Goal: Information Seeking & Learning: Learn about a topic

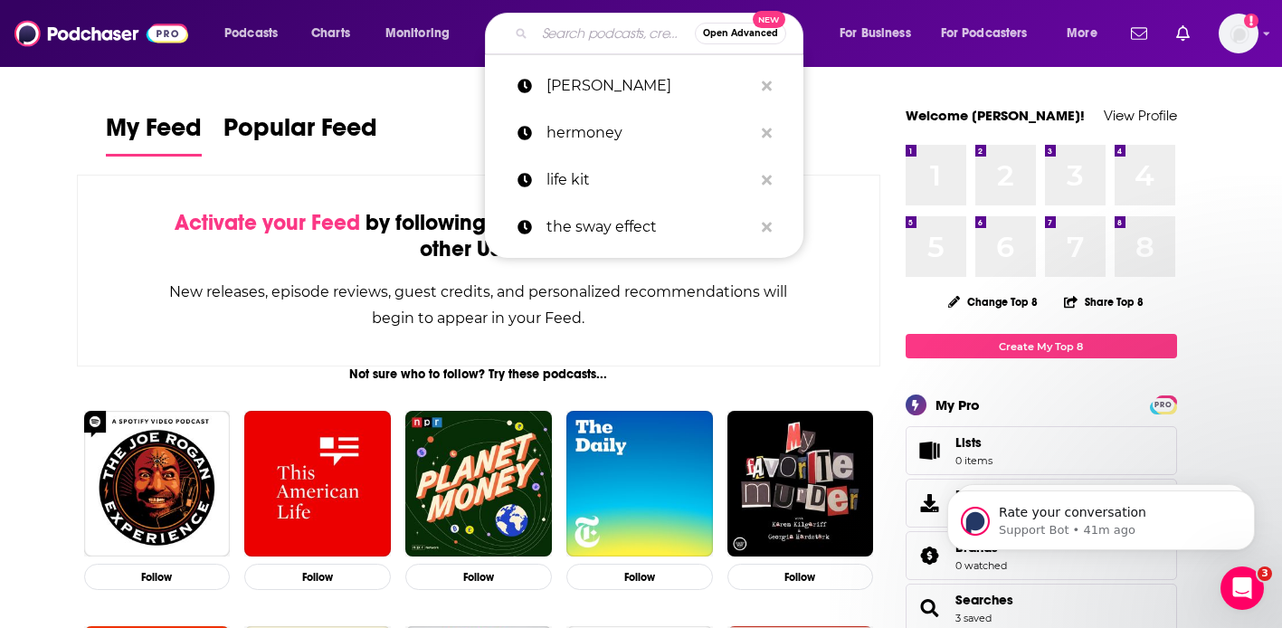
click at [595, 31] on input "Search podcasts, credits, & more..." at bounding box center [615, 33] width 160 height 29
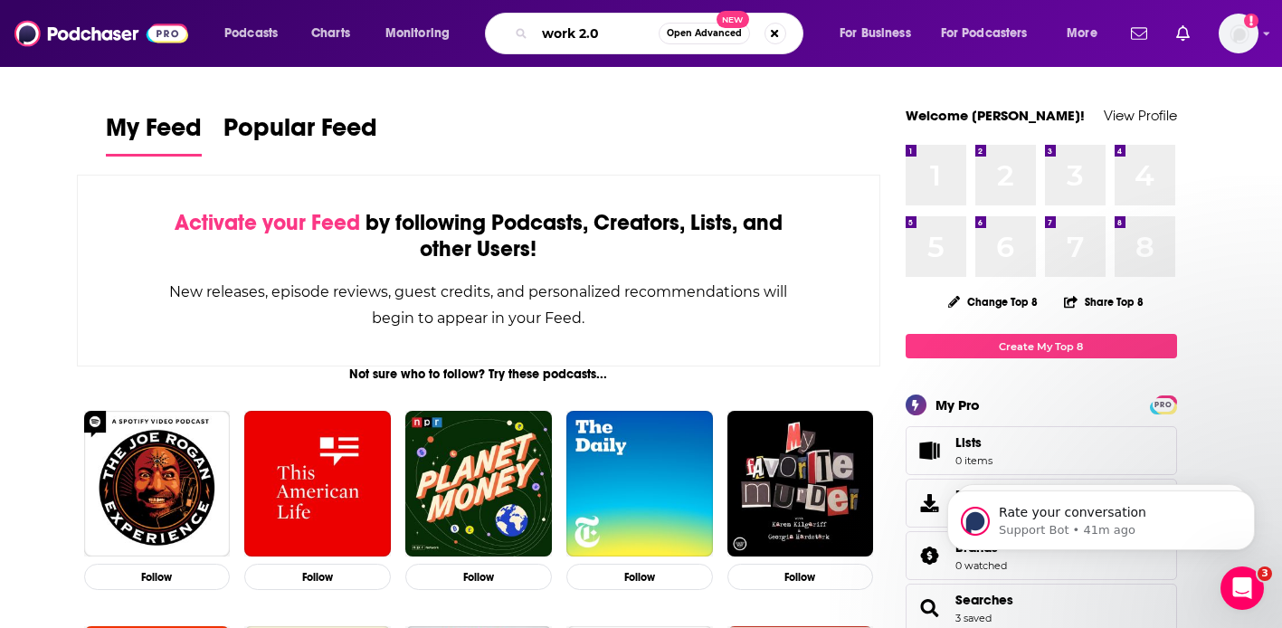
type input "work 2.0"
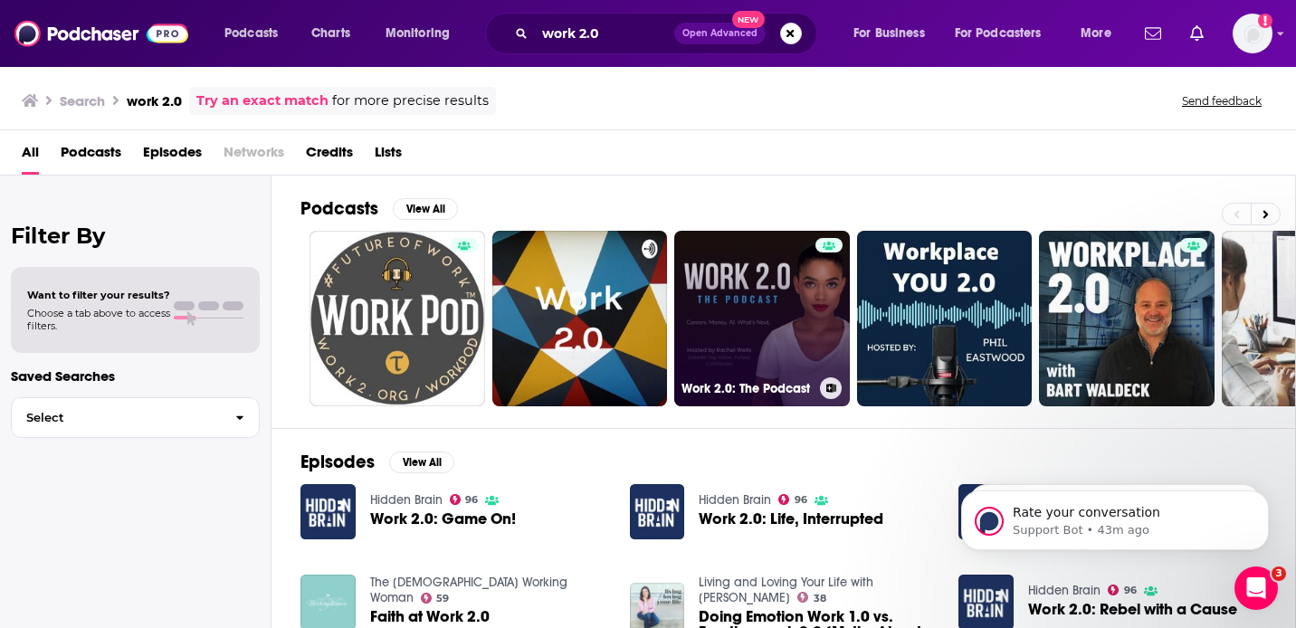
click at [759, 330] on link "Work 2.0: The Podcast" at bounding box center [762, 319] width 176 height 176
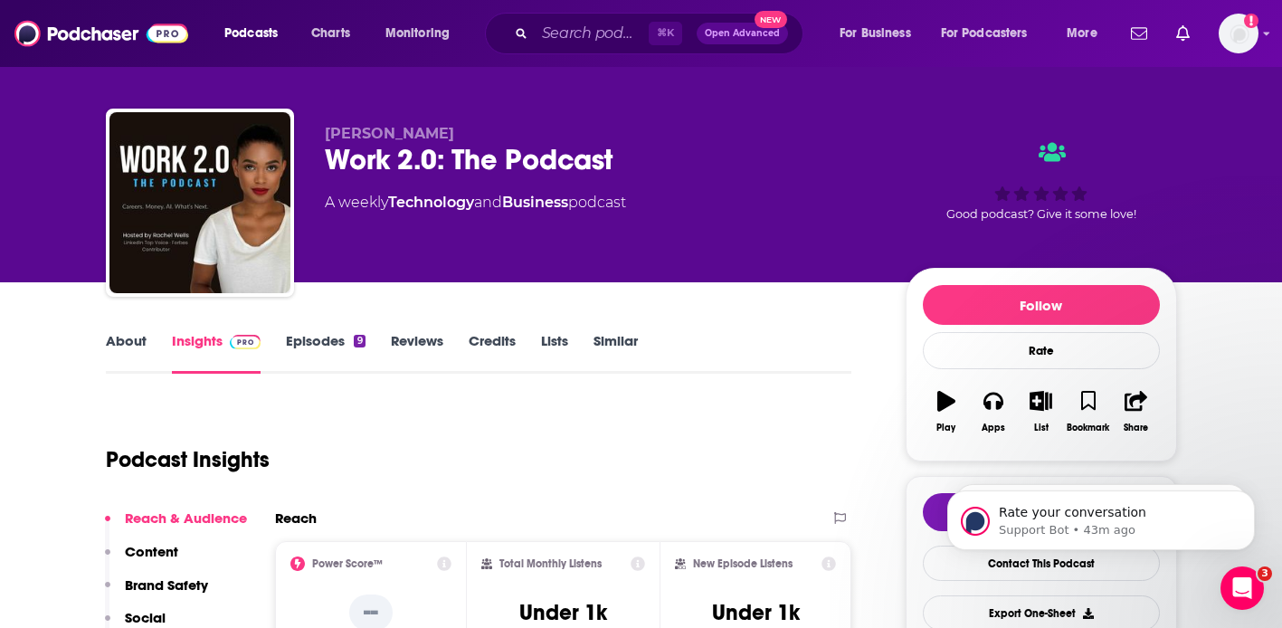
scroll to position [109, 0]
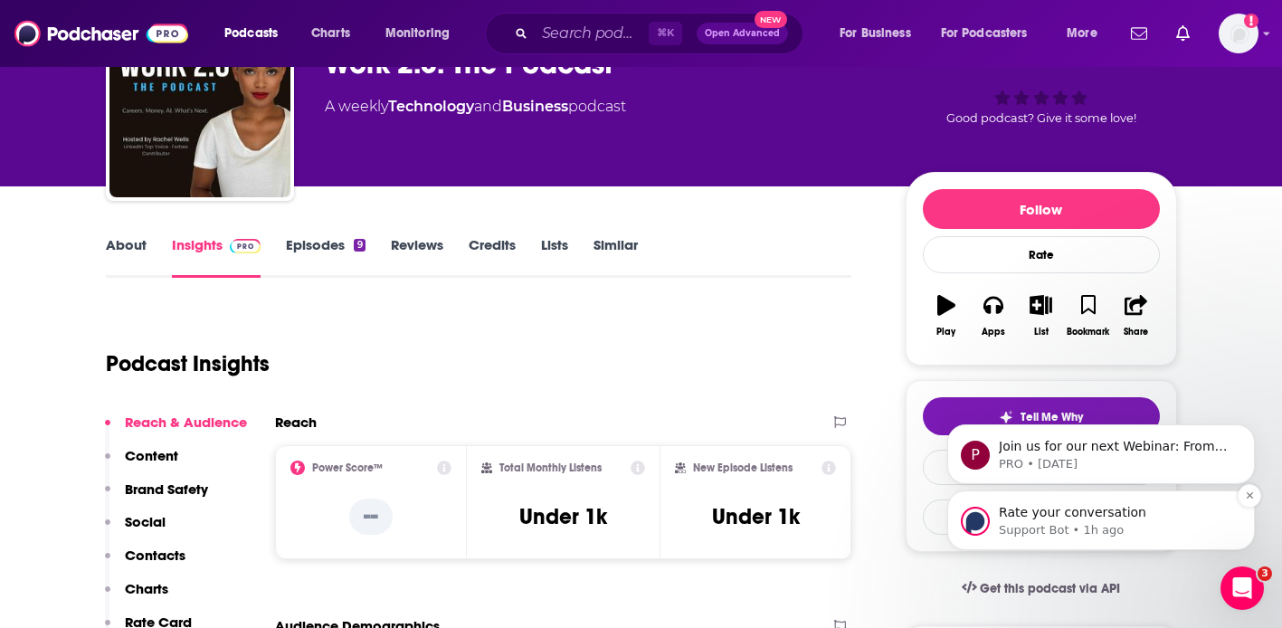
click at [1190, 544] on div "Rate your conversation Support Bot • 1h ago" at bounding box center [1101, 520] width 308 height 60
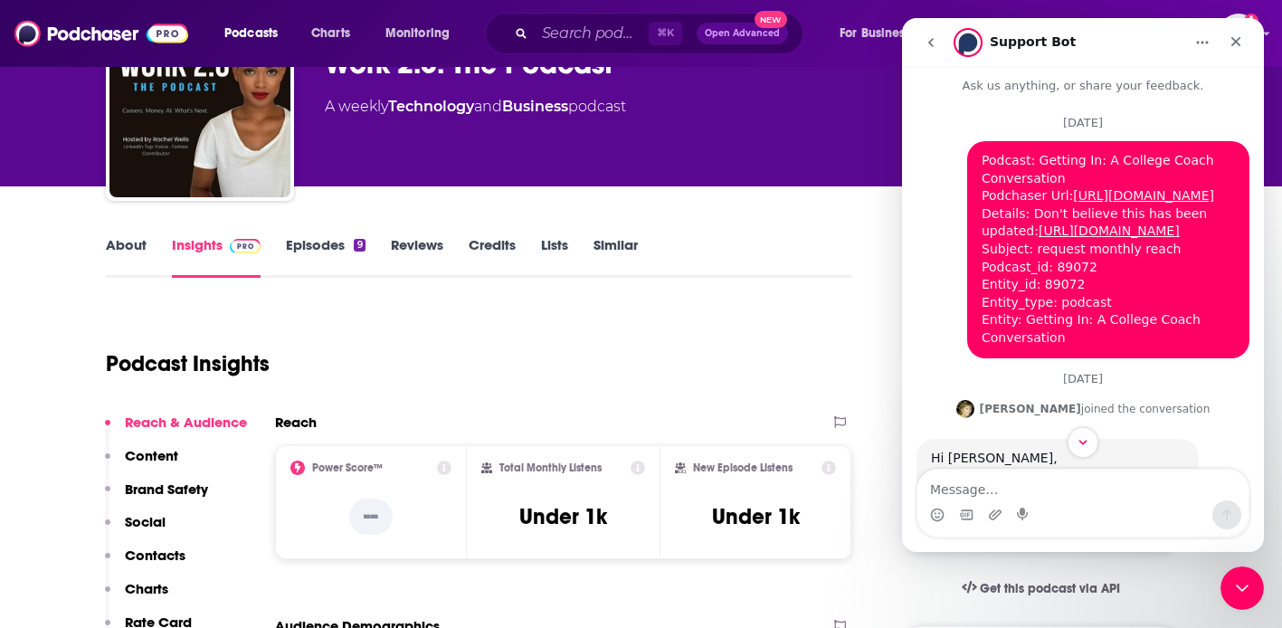
scroll to position [0, 0]
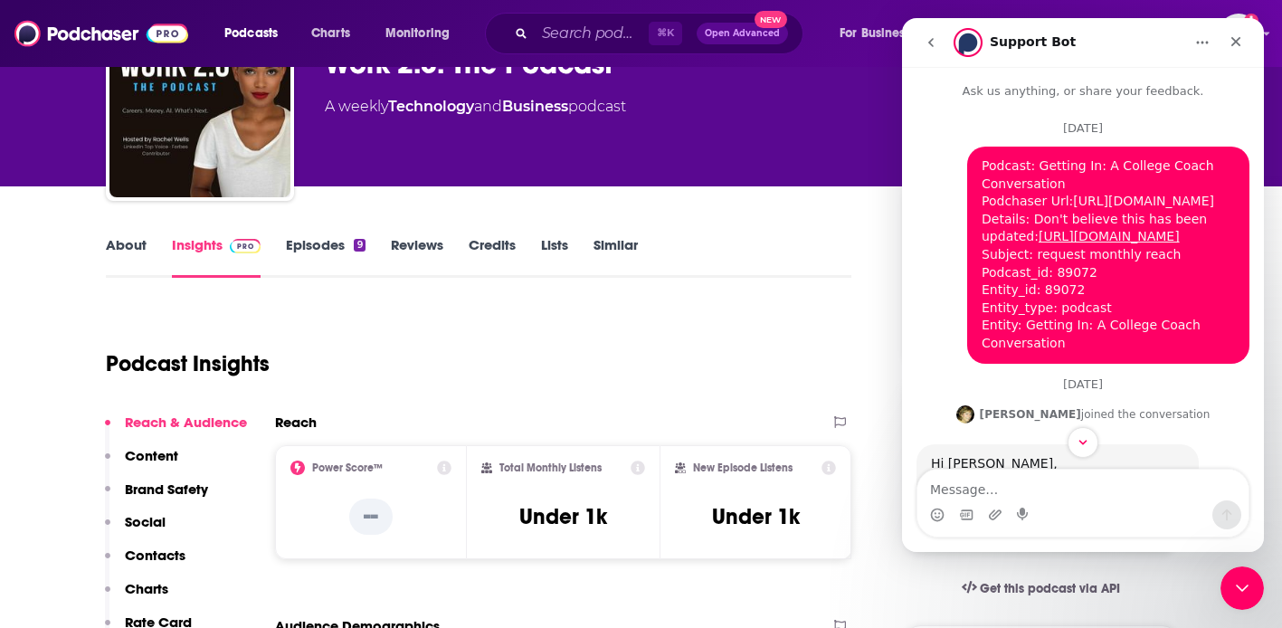
click at [1073, 208] on link "[URL][DOMAIN_NAME]" at bounding box center [1143, 201] width 141 height 14
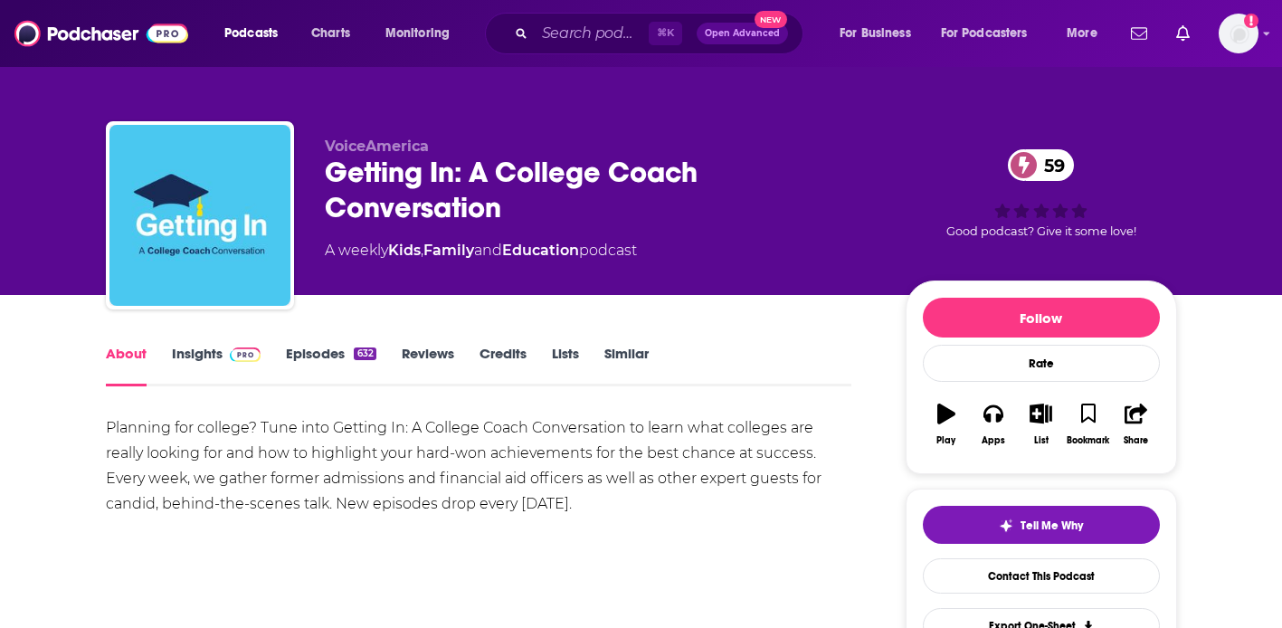
click at [190, 371] on link "Insights" at bounding box center [217, 366] width 90 height 42
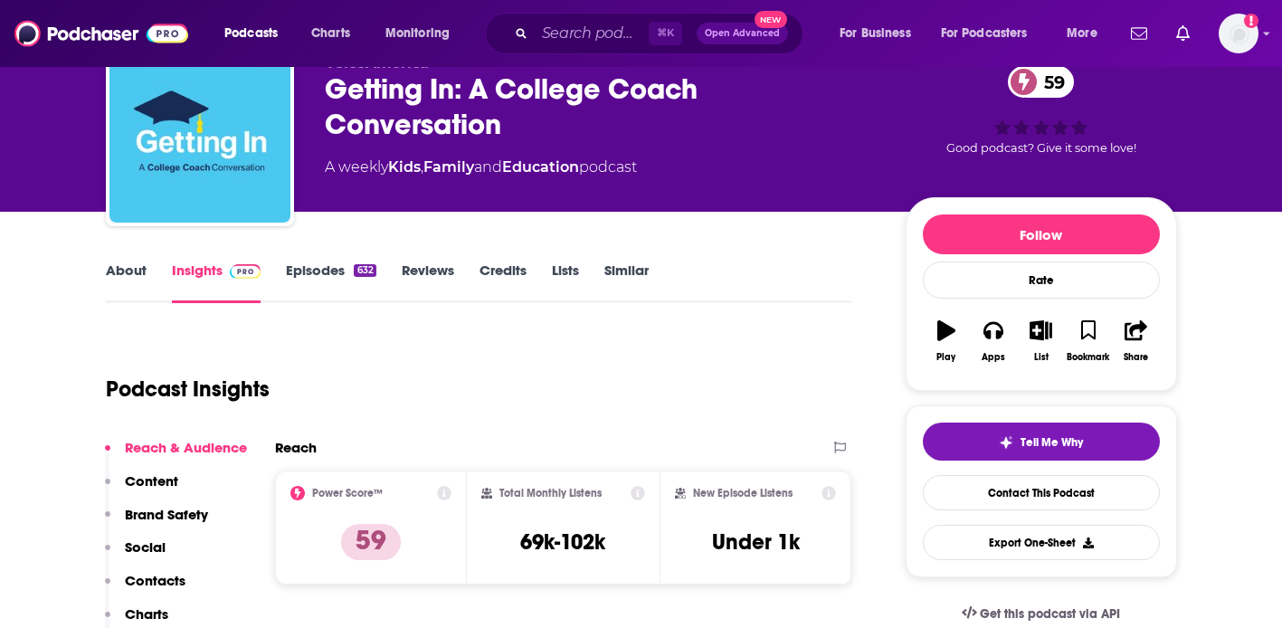
scroll to position [90, 0]
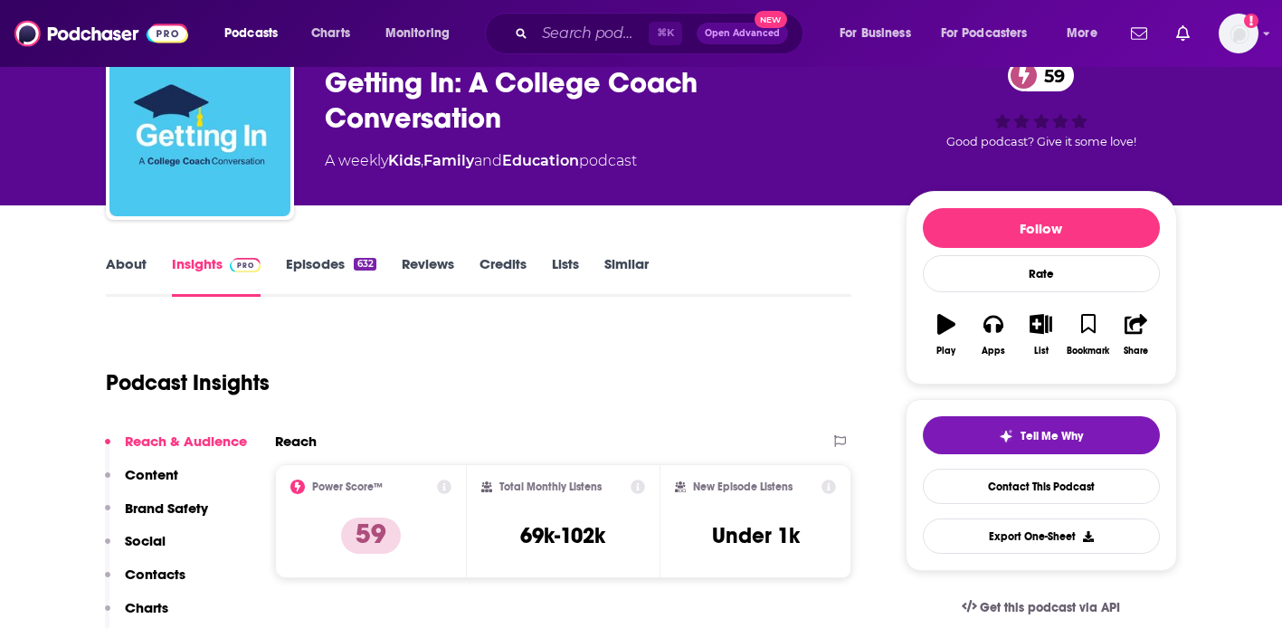
click at [299, 259] on link "Episodes 632" at bounding box center [331, 276] width 90 height 42
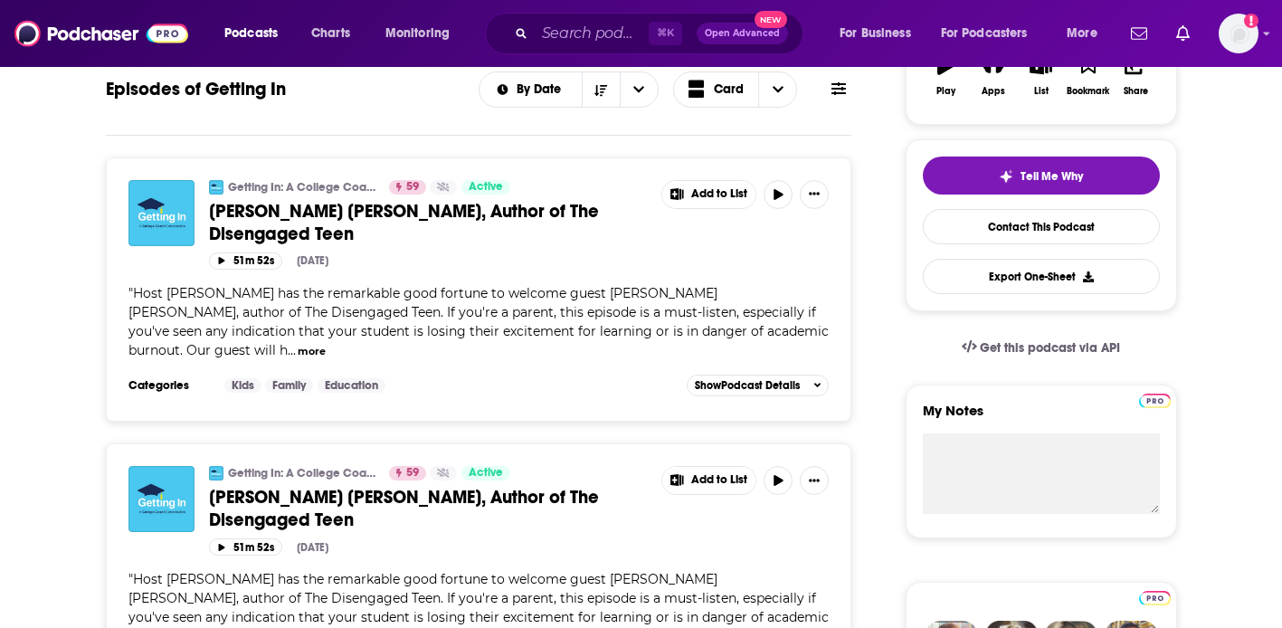
scroll to position [410, 0]
